Goal: Information Seeking & Learning: Find specific fact

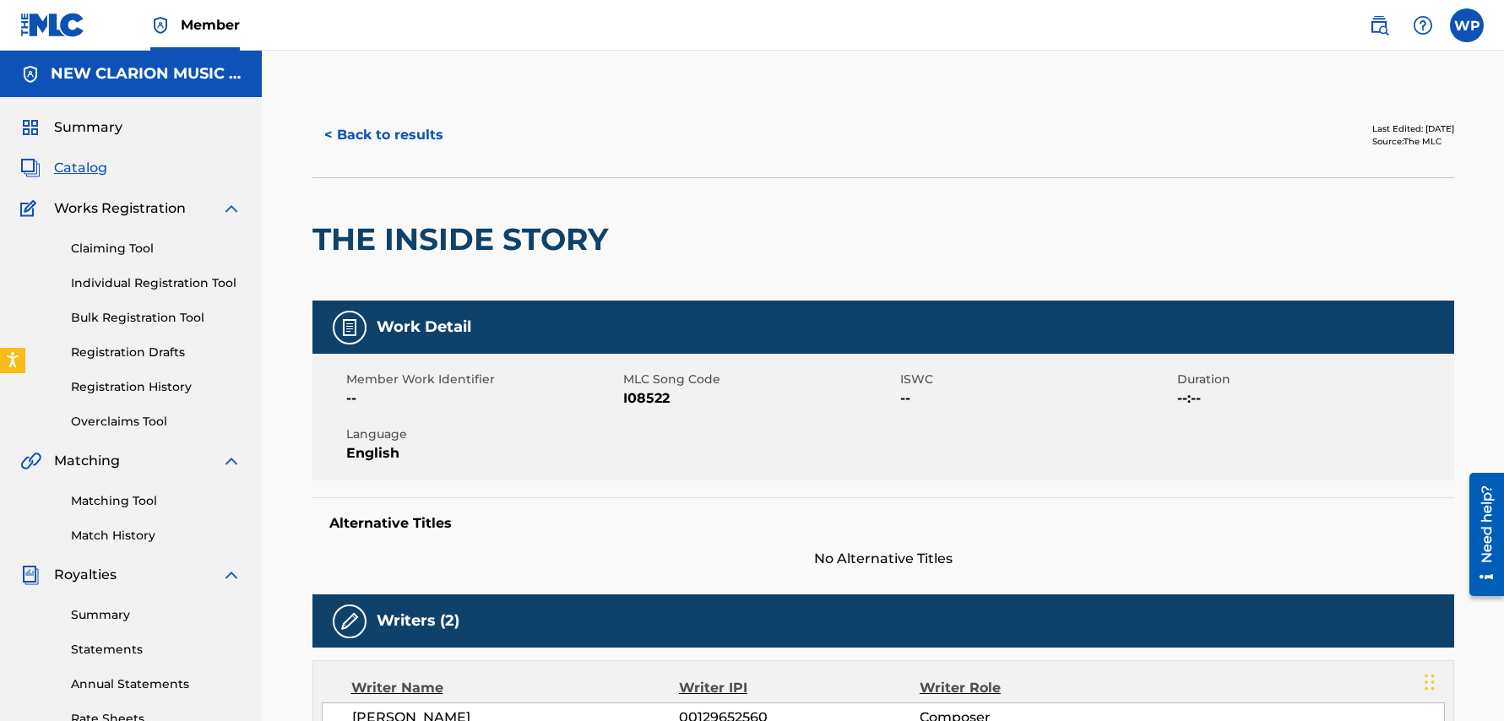
click at [213, 25] on span "Member" at bounding box center [210, 24] width 59 height 19
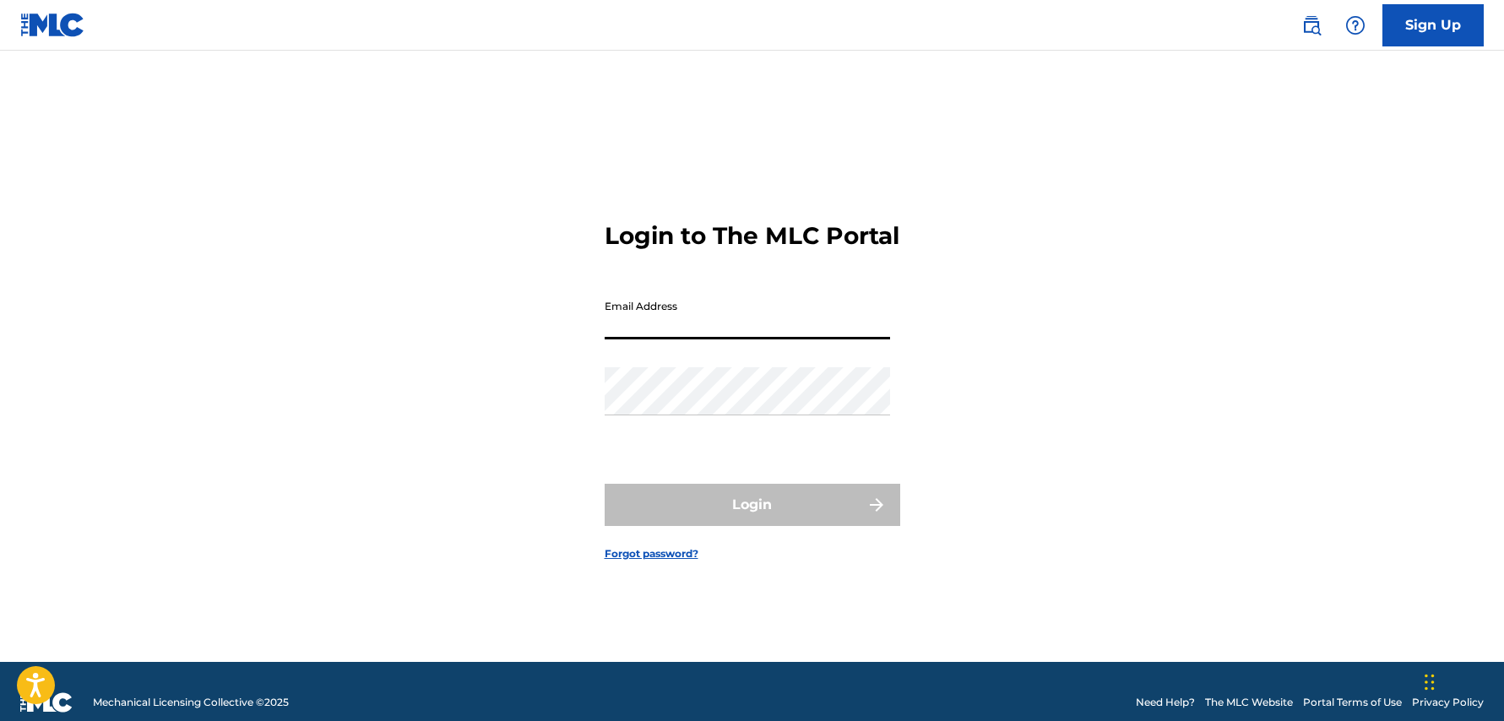
click at [659, 332] on input "Email Address" at bounding box center [747, 315] width 285 height 48
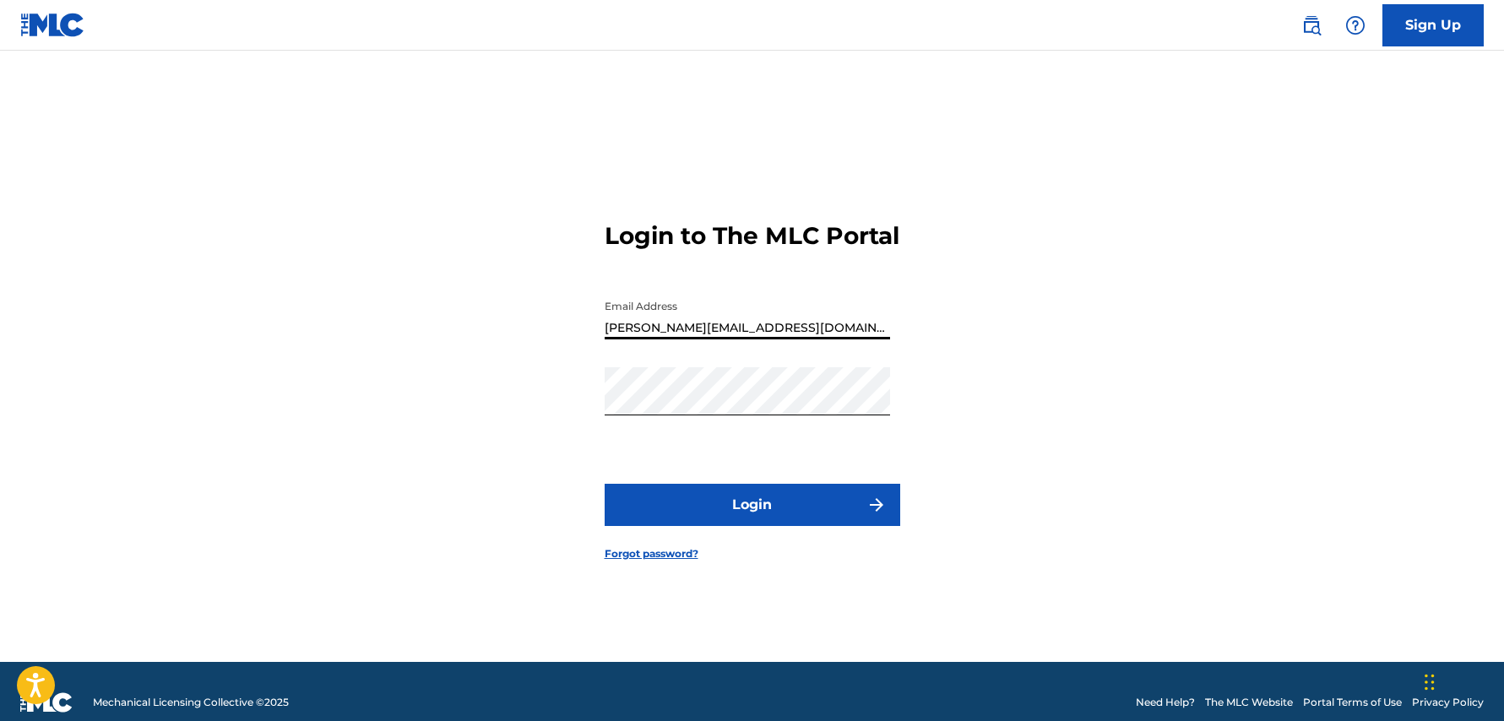
type input "[PERSON_NAME][EMAIL_ADDRESS][DOMAIN_NAME]"
click at [738, 519] on button "Login" at bounding box center [753, 505] width 296 height 42
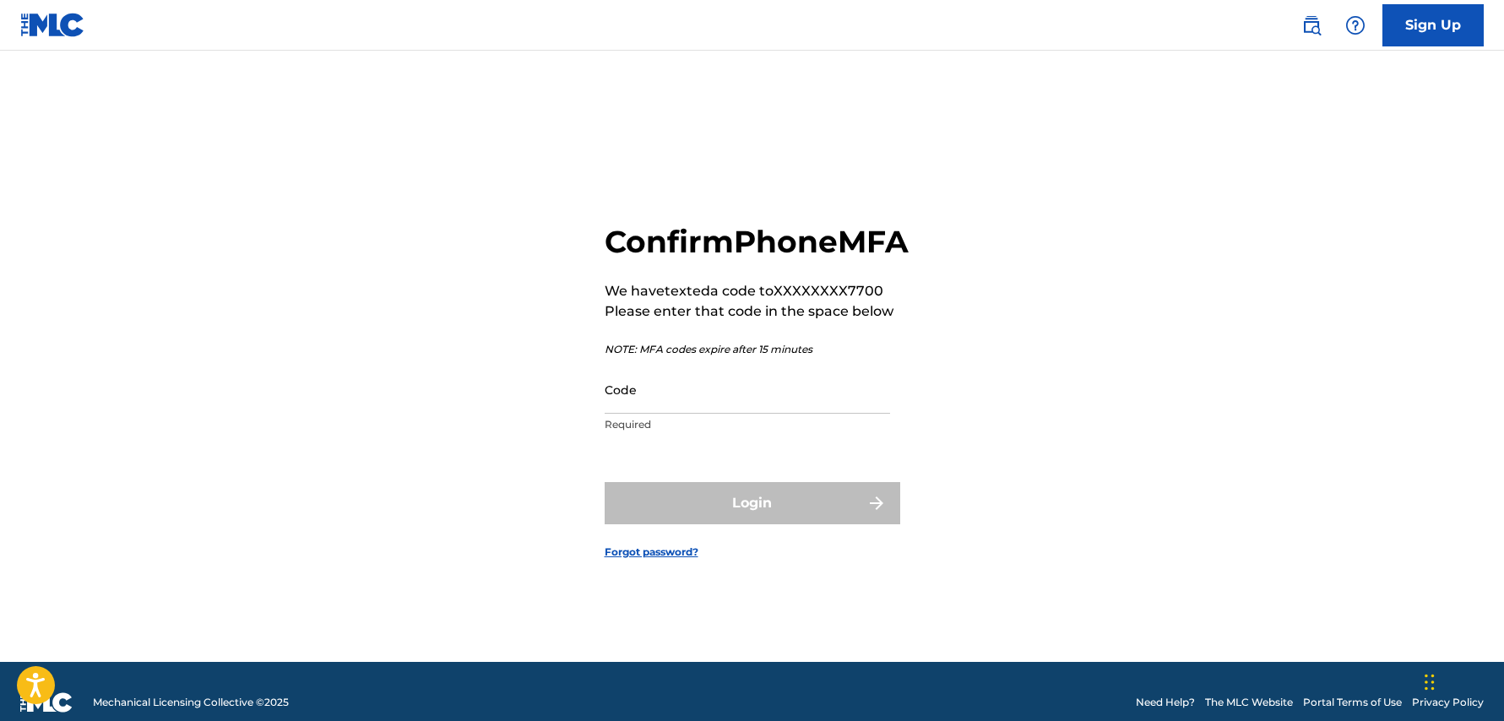
click at [720, 414] on input "Code" at bounding box center [747, 390] width 285 height 48
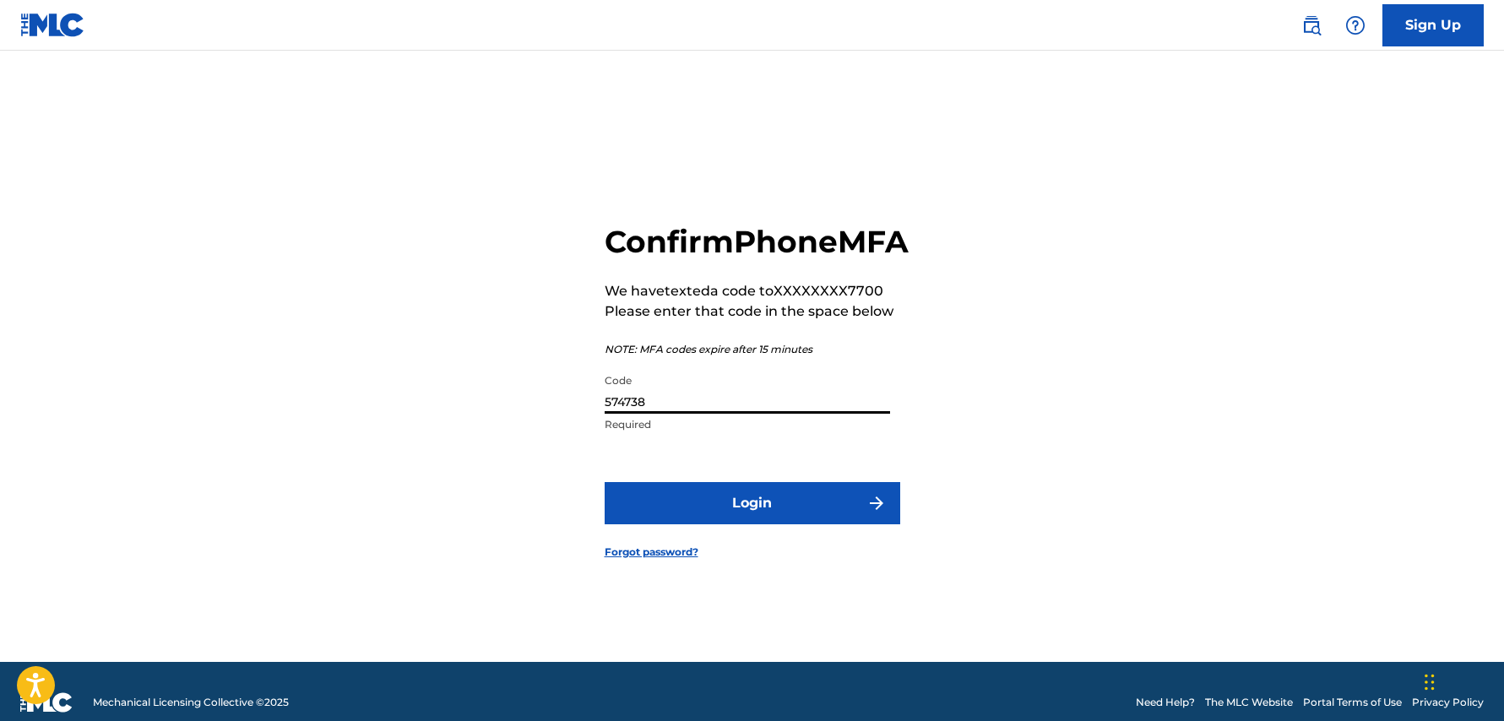
type input "574738"
click at [753, 525] on button "Login" at bounding box center [753, 503] width 296 height 42
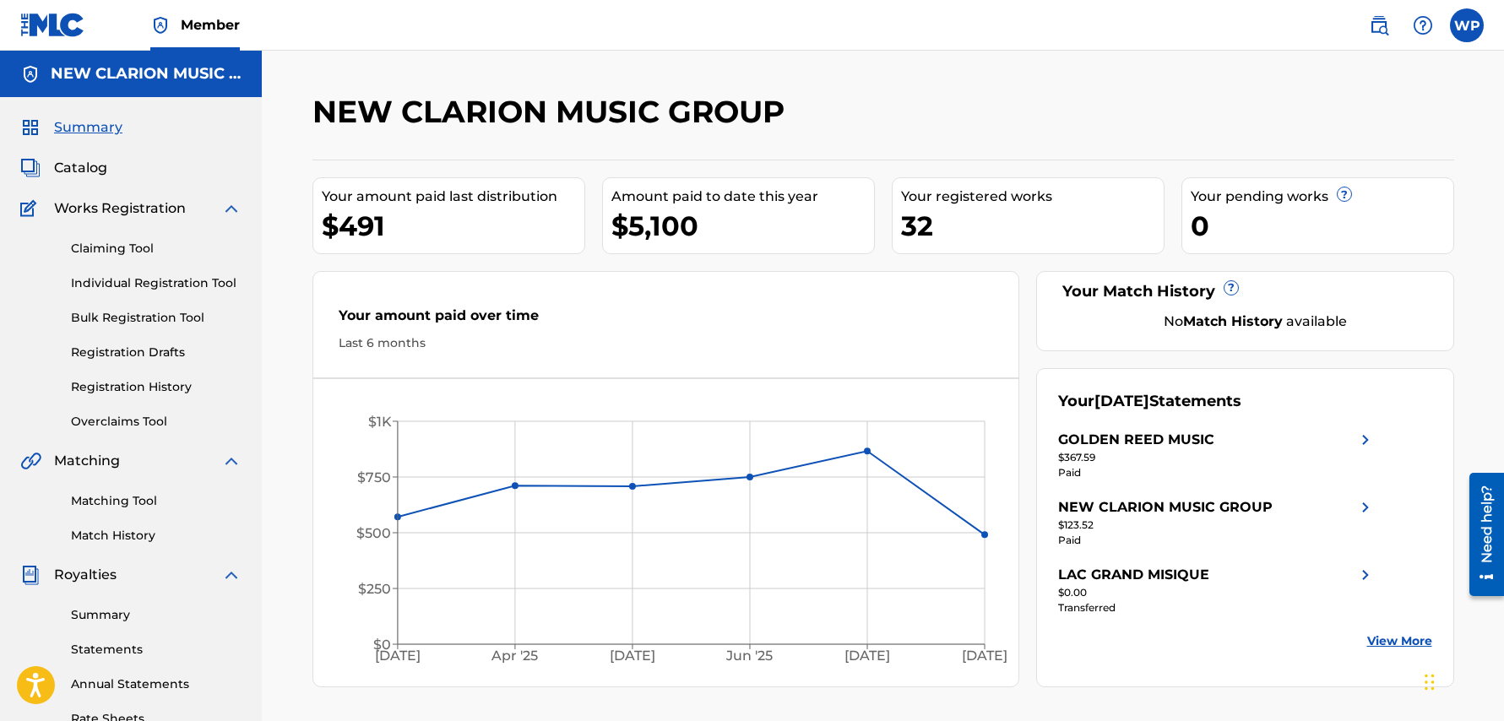
click at [1407, 637] on link "View More" at bounding box center [1399, 642] width 65 height 18
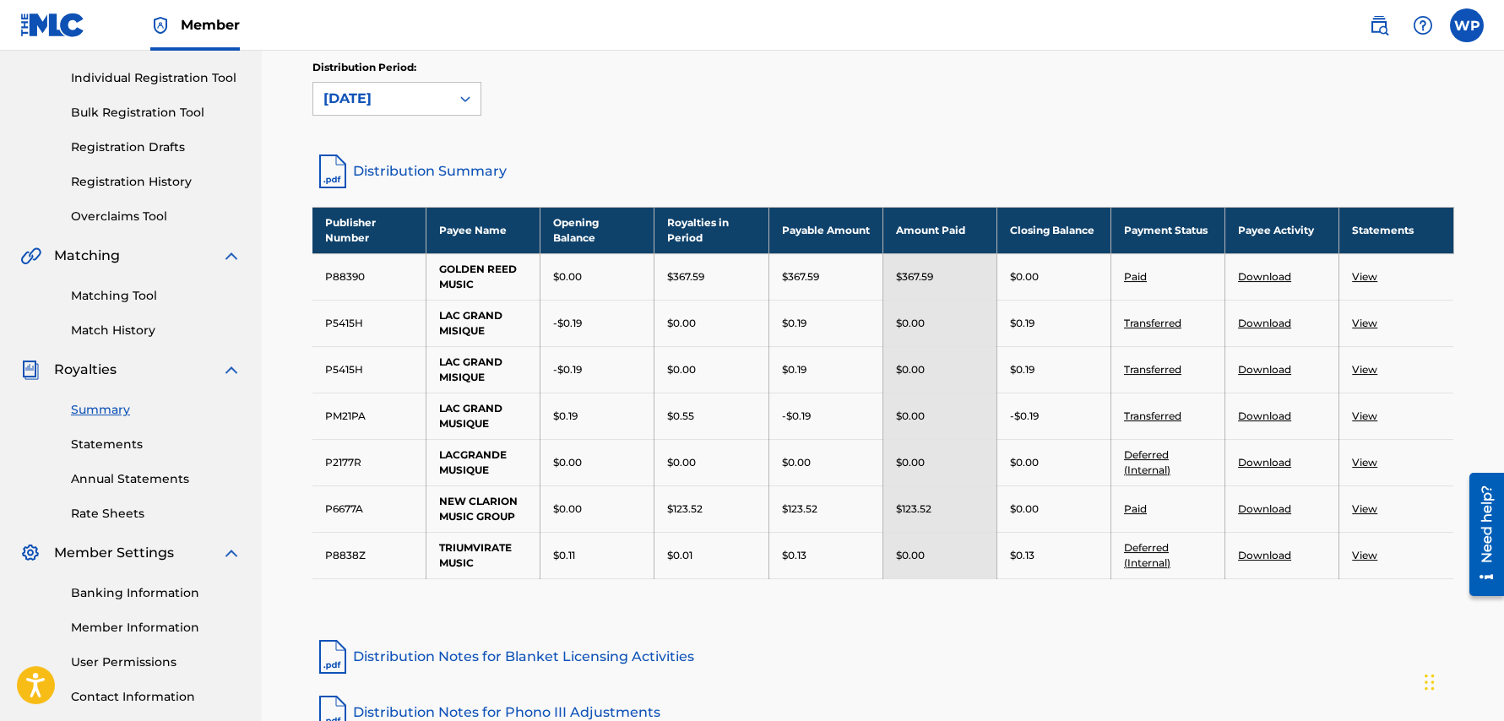
scroll to position [54, 0]
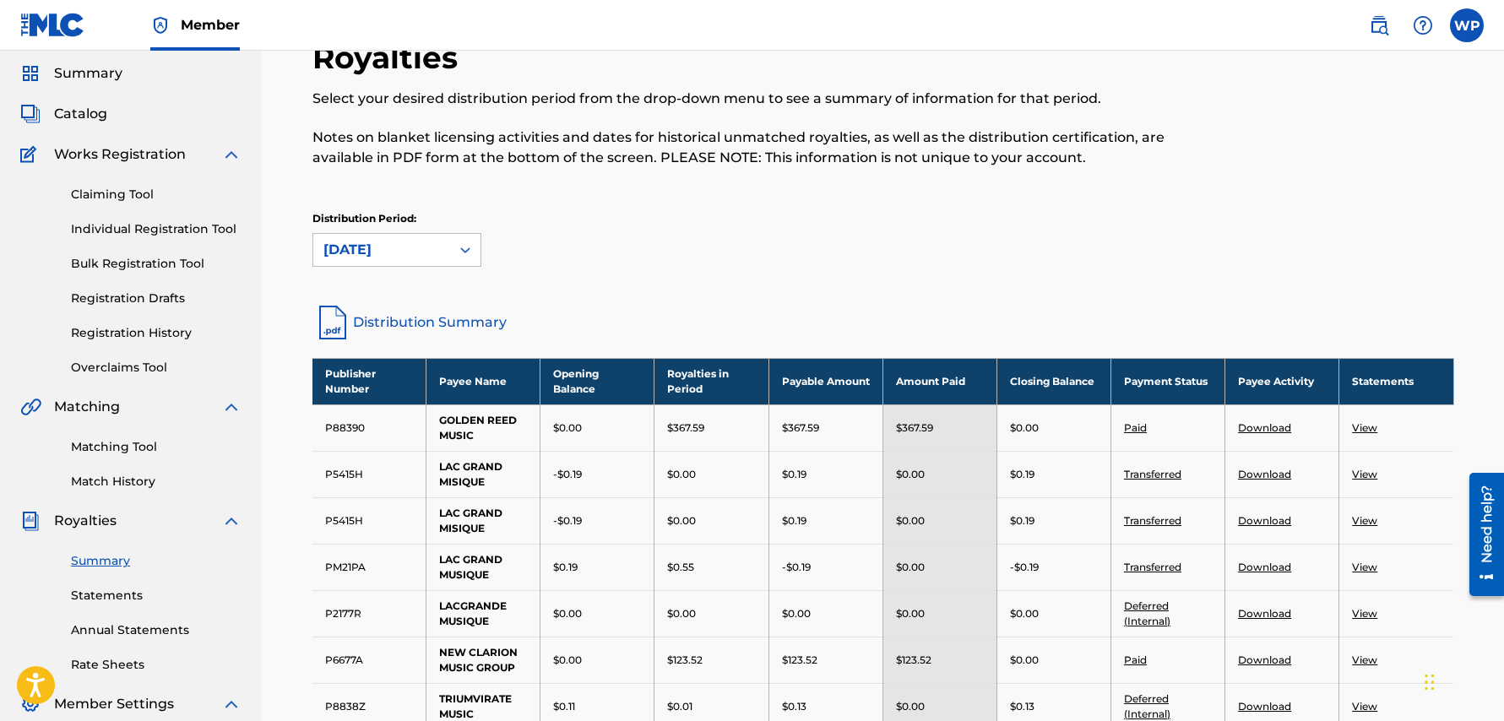
click at [1387, 26] on img at bounding box center [1379, 25] width 20 height 20
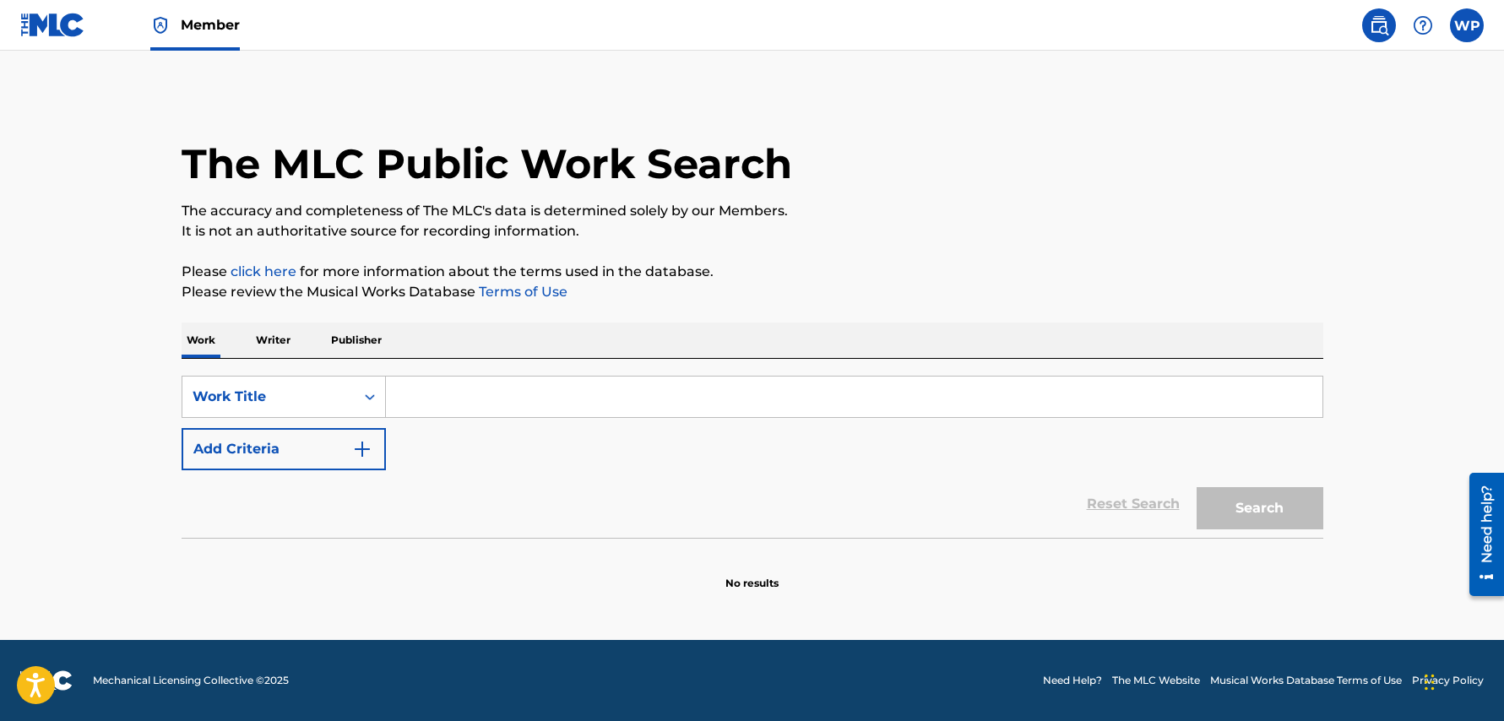
click at [416, 397] on input "Search Form" at bounding box center [854, 397] width 937 height 41
click at [360, 342] on p "Publisher" at bounding box center [356, 340] width 61 height 35
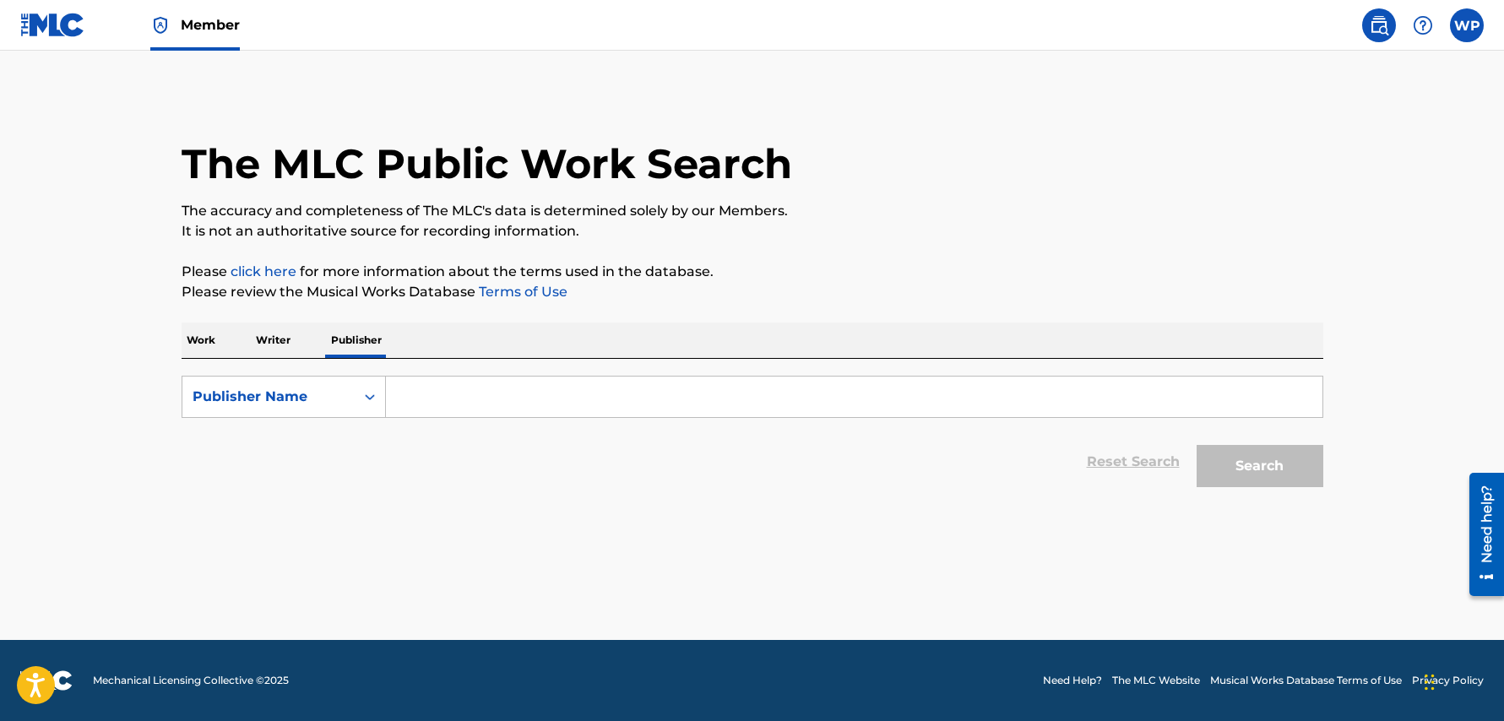
click at [465, 394] on input "Search Form" at bounding box center [854, 397] width 937 height 41
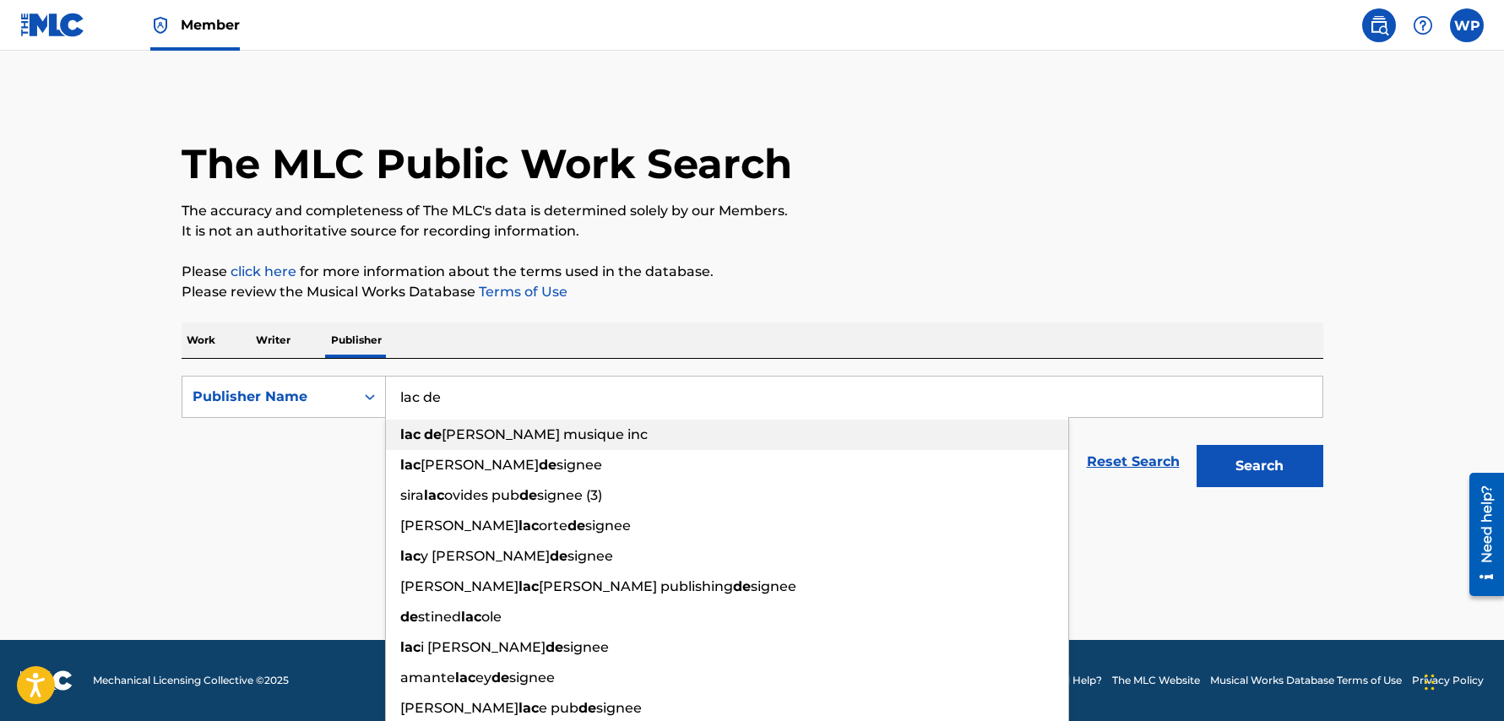
click at [502, 437] on span "[PERSON_NAME] musique inc" at bounding box center [545, 435] width 206 height 16
type input "lac de charles musique inc"
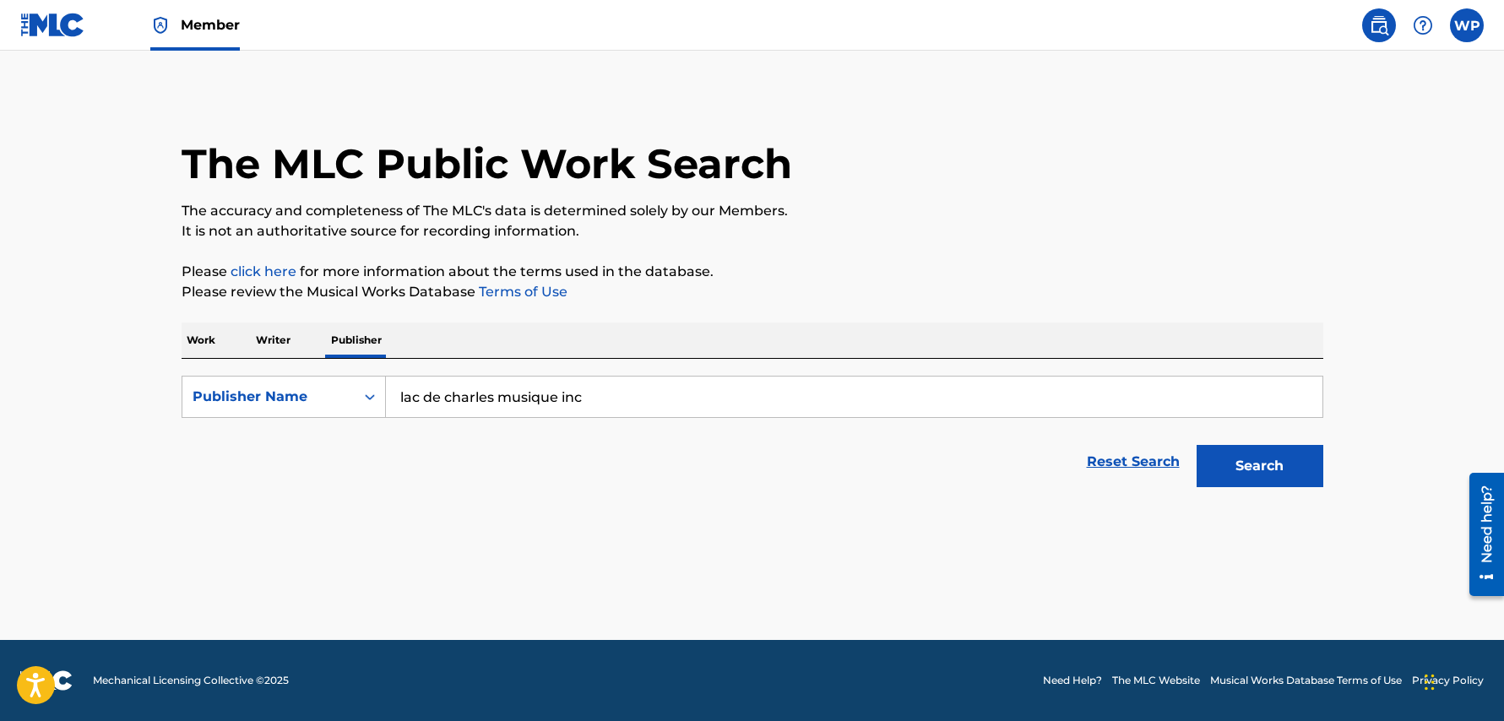
click at [1289, 470] on button "Search" at bounding box center [1260, 466] width 127 height 42
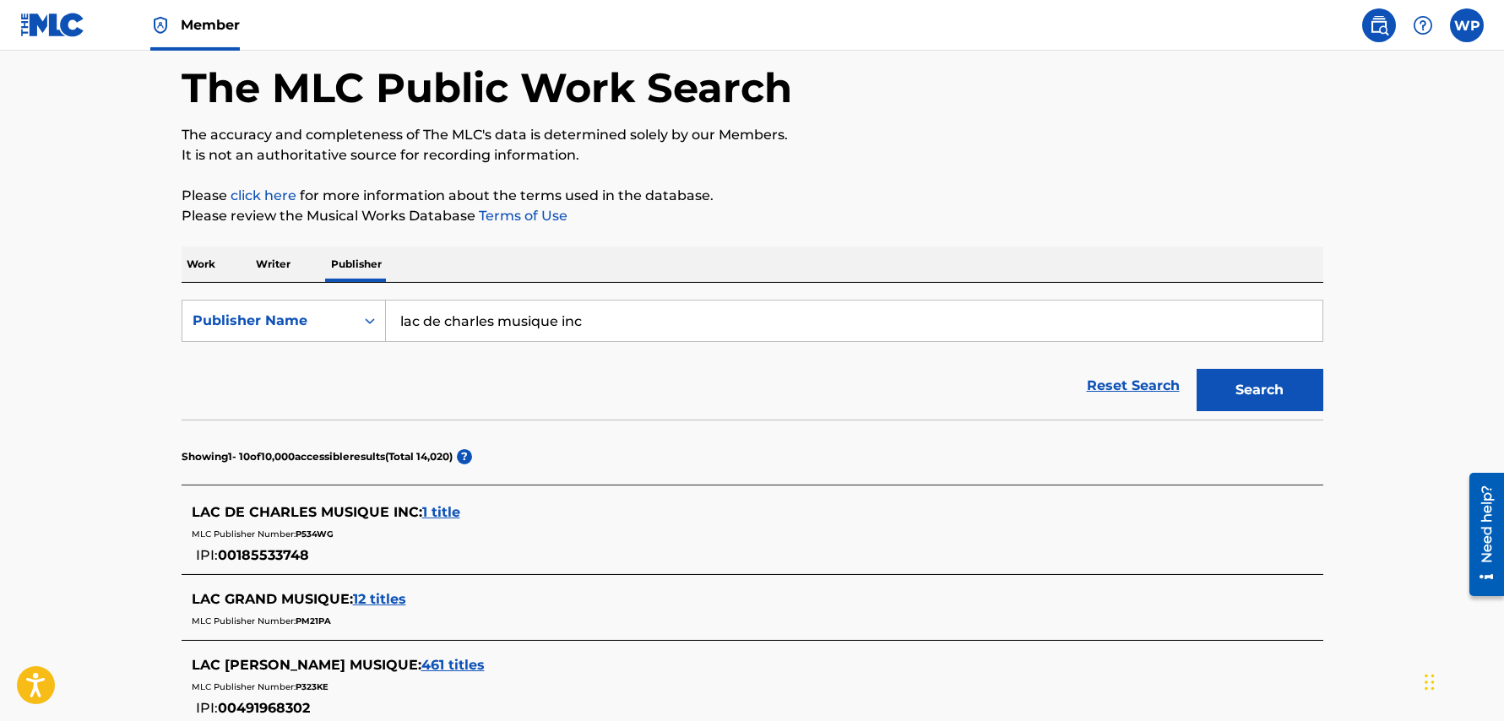
scroll to position [81, 0]
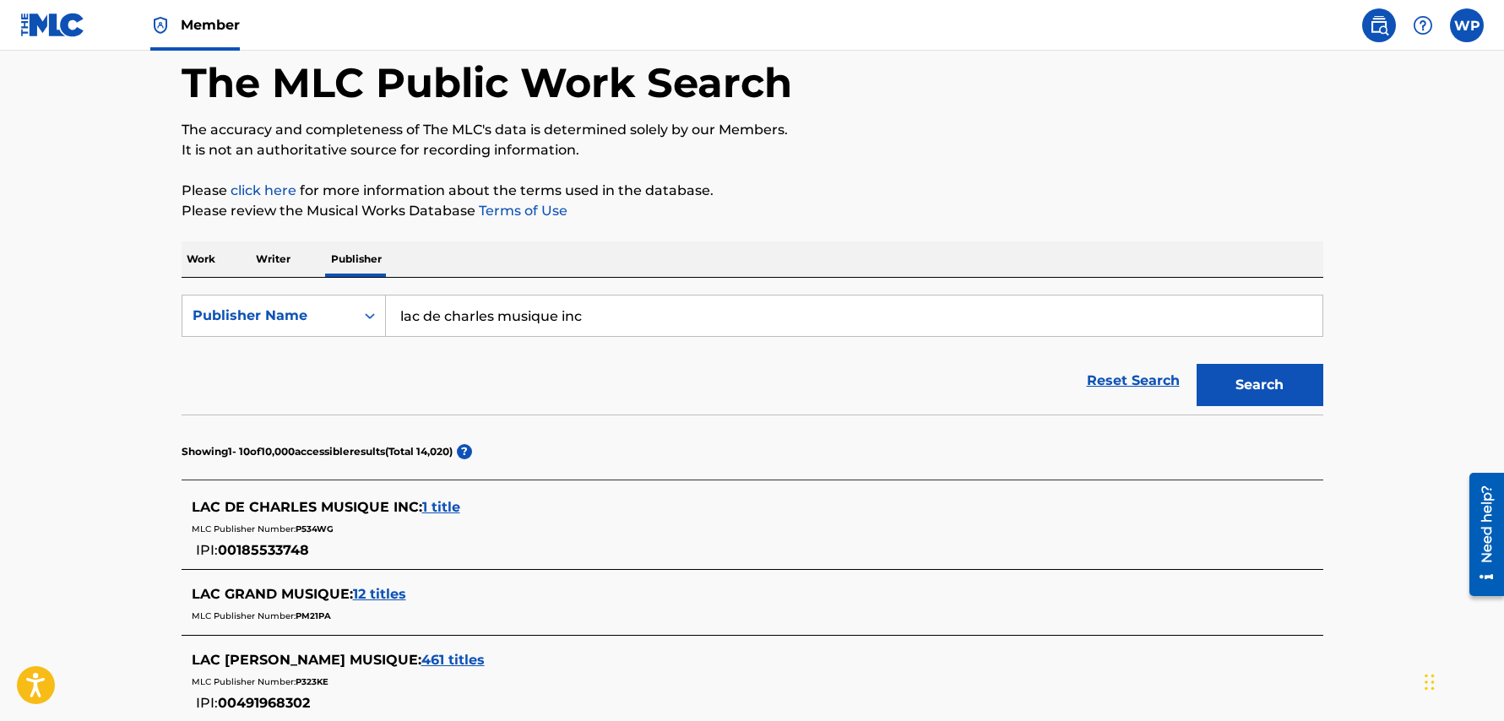
click at [435, 503] on span "1 title" at bounding box center [441, 507] width 38 height 16
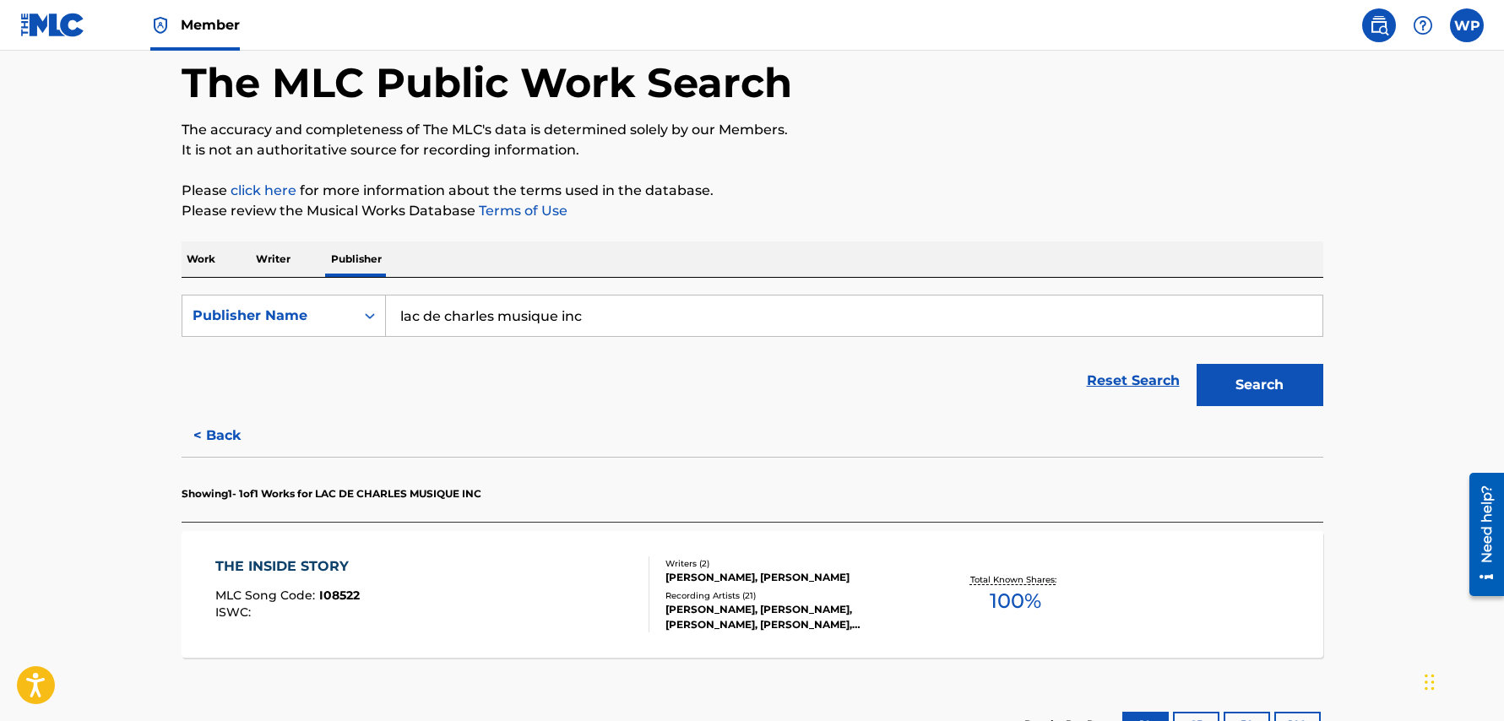
click at [295, 559] on div "THE INSIDE STORY" at bounding box center [287, 567] width 144 height 20
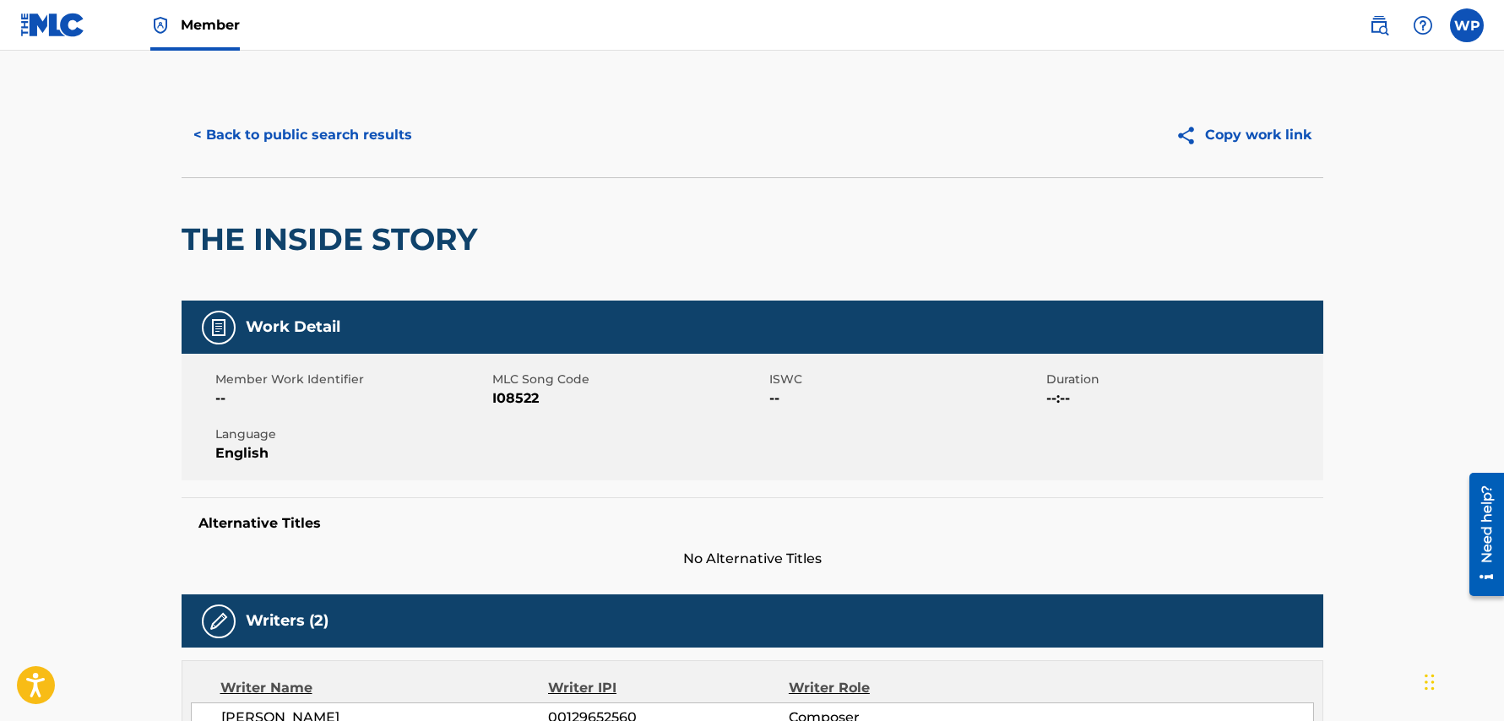
click at [303, 130] on button "< Back to public search results" at bounding box center [303, 135] width 242 height 42
